Goal: Check status: Check status

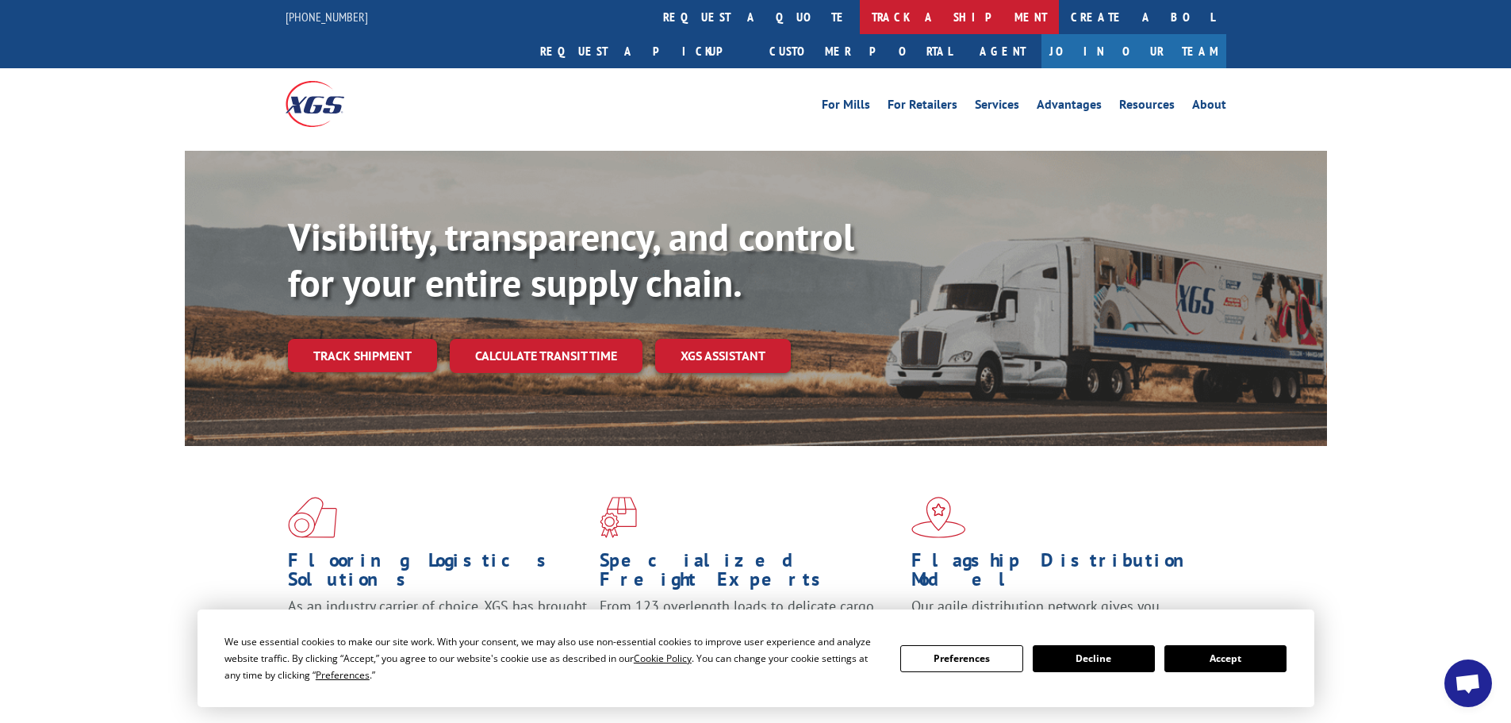
click at [860, 15] on link "track a shipment" at bounding box center [959, 17] width 199 height 34
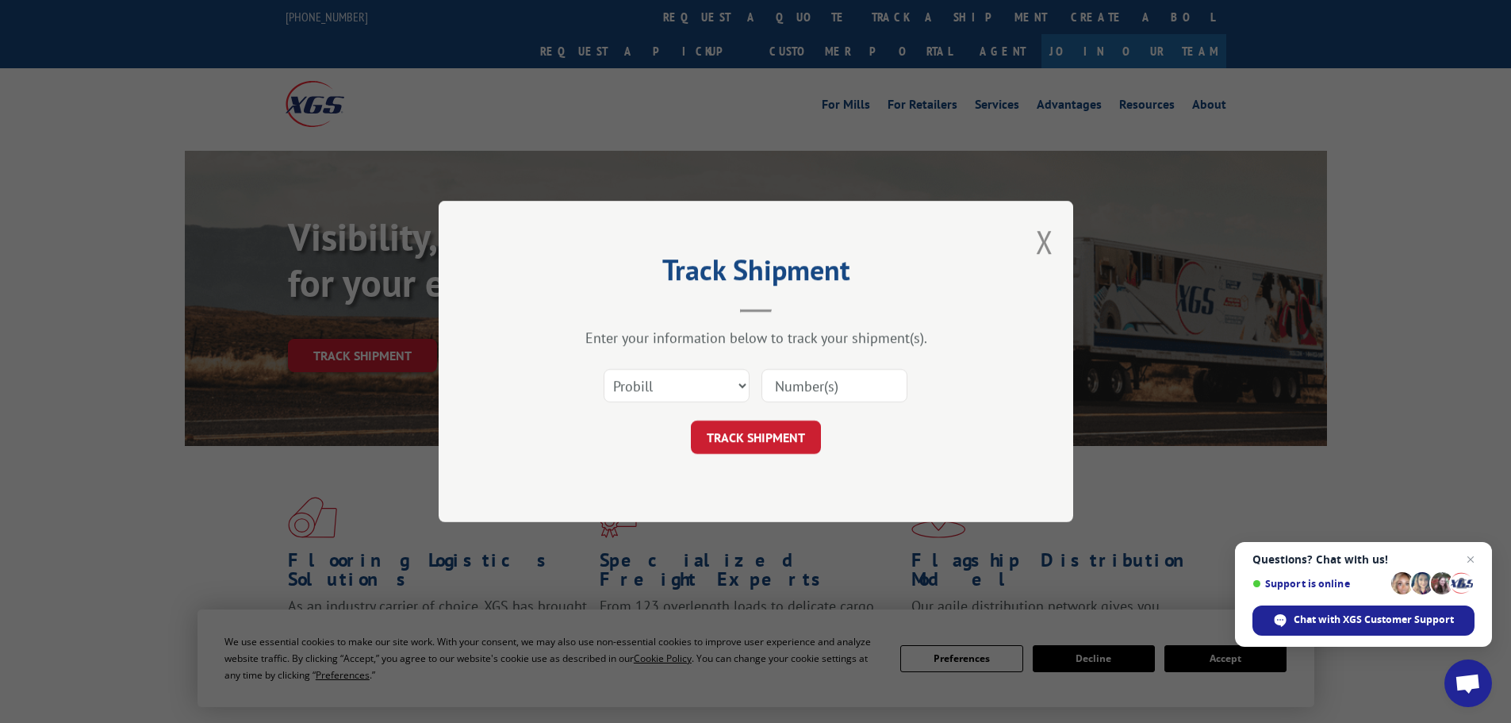
click at [829, 382] on input at bounding box center [835, 385] width 146 height 33
paste input "5316234"
type input "5316234"
click at [662, 401] on select "Select category... Probill BOL PO" at bounding box center [677, 385] width 146 height 33
select select "bol"
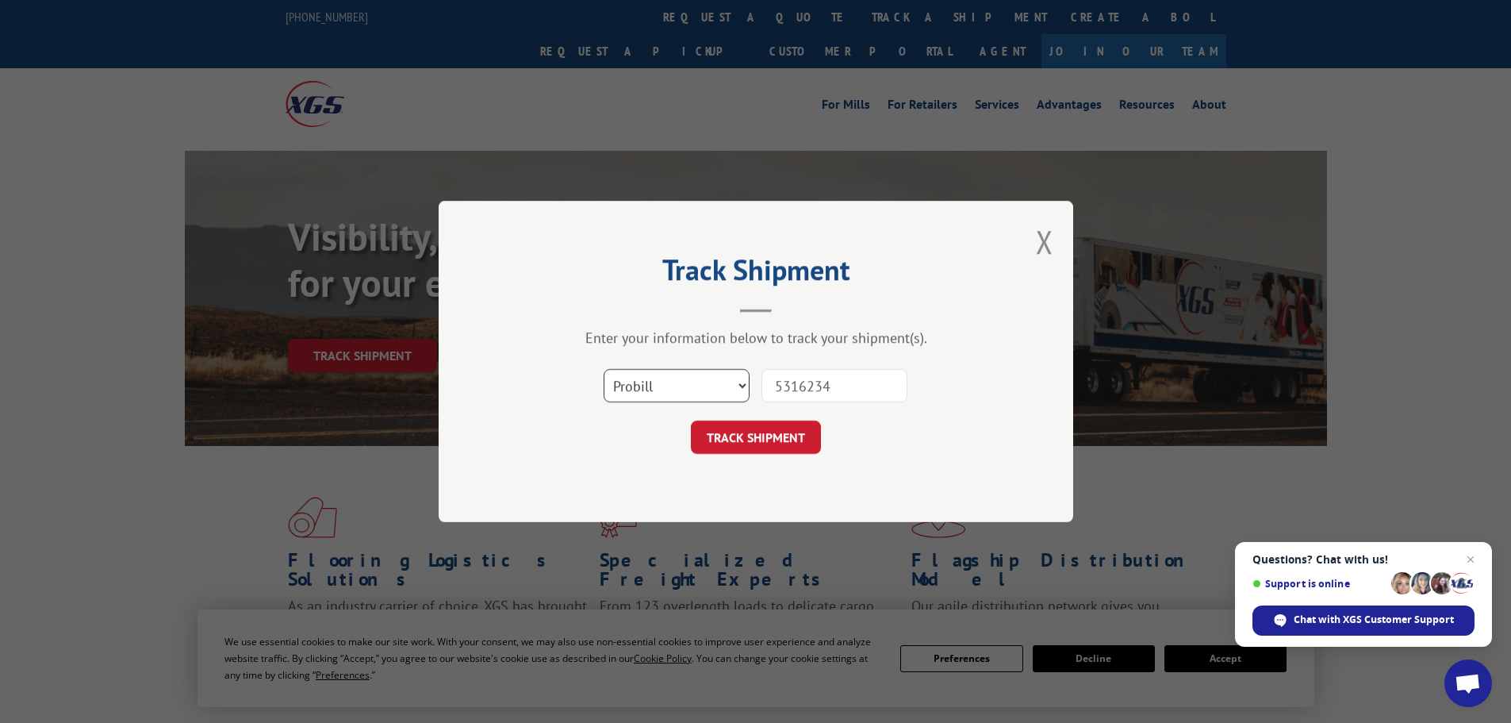
click at [604, 369] on select "Select category... Probill BOL PO" at bounding box center [677, 385] width 146 height 33
click at [754, 441] on button "TRACK SHIPMENT" at bounding box center [756, 436] width 130 height 33
